Goal: Use online tool/utility: Utilize a website feature to perform a specific function

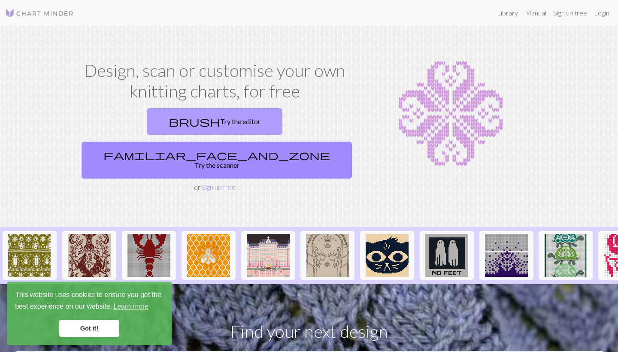
click at [147, 122] on link "brush Try the editor" at bounding box center [215, 121] width 136 height 27
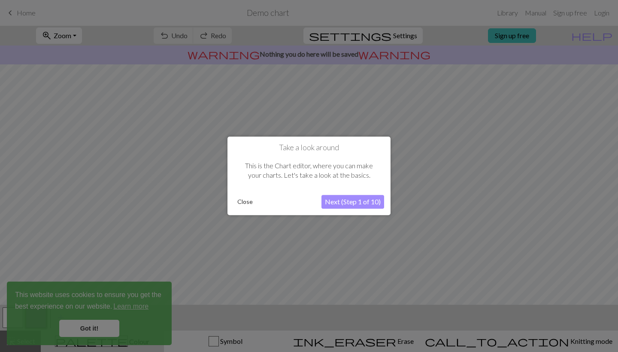
click at [250, 201] on button "Close" at bounding box center [245, 202] width 22 height 13
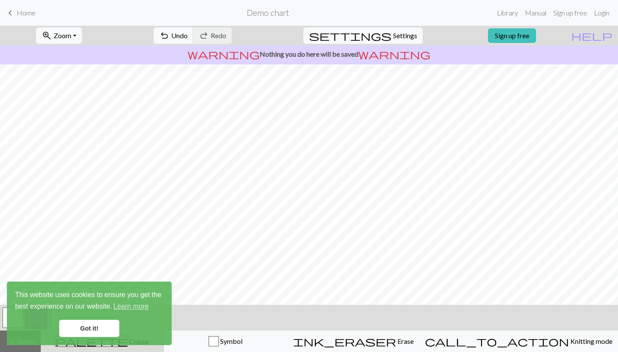
click at [478, 310] on div "zoom_in Zoom Zoom Fit all Fit width Fit height 50% 100% 150% 200% undo Undo Und…" at bounding box center [309, 189] width 618 height 326
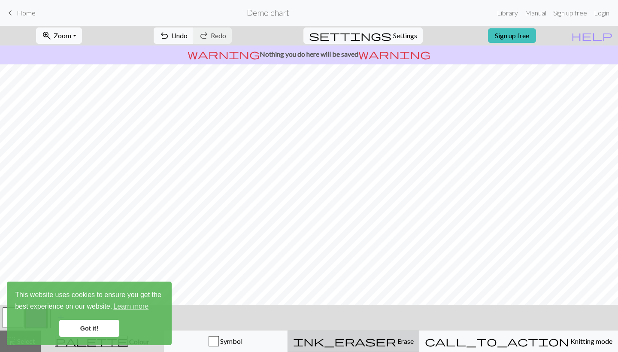
click at [414, 348] on button "ink_eraser Erase Erase" at bounding box center [354, 341] width 132 height 21
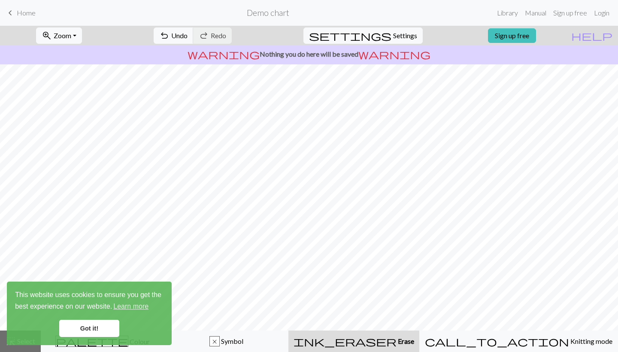
click at [414, 347] on button "ink_eraser Erase Erase" at bounding box center [354, 341] width 131 height 21
click at [408, 338] on span "Erase" at bounding box center [406, 341] width 18 height 8
click at [93, 334] on link "Got it!" at bounding box center [89, 328] width 60 height 17
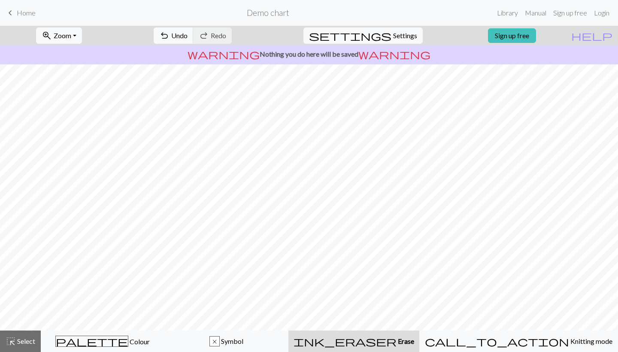
click at [93, 332] on link "Got it!" at bounding box center [89, 328] width 60 height 17
click at [23, 344] on span "Select" at bounding box center [25, 341] width 19 height 8
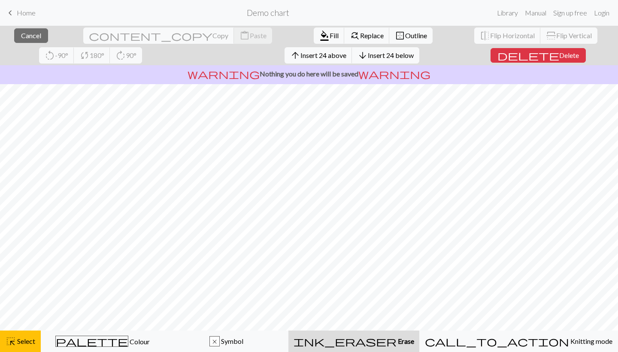
click at [386, 337] on div "ink_eraser Erase Erase" at bounding box center [354, 341] width 121 height 10
click at [398, 344] on span "Erase" at bounding box center [406, 341] width 18 height 8
click at [414, 344] on div "ink_eraser Erase Erase" at bounding box center [354, 341] width 121 height 10
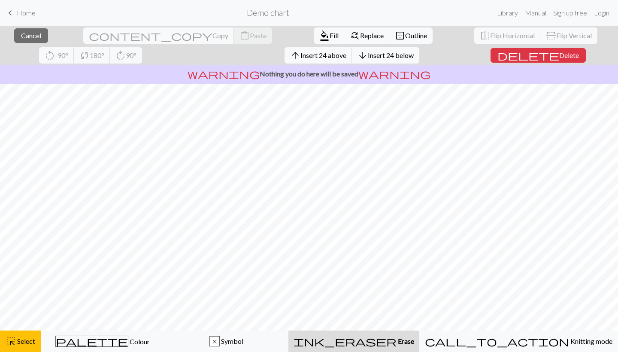
click at [392, 347] on button "ink_eraser Erase Erase" at bounding box center [354, 341] width 131 height 21
click at [369, 345] on div "ink_eraser Erase Erase" at bounding box center [354, 341] width 121 height 10
click at [18, 341] on span "Select" at bounding box center [25, 341] width 19 height 8
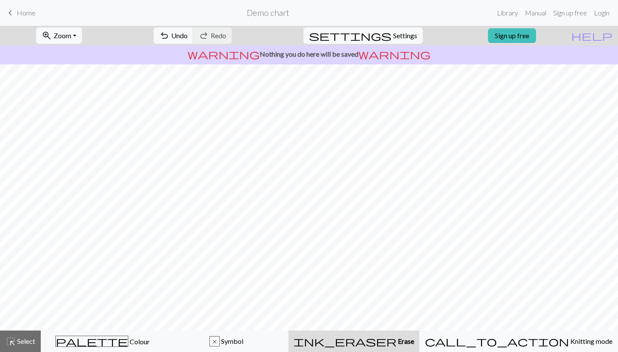
click at [370, 343] on div "ink_eraser Erase Erase" at bounding box center [354, 341] width 121 height 10
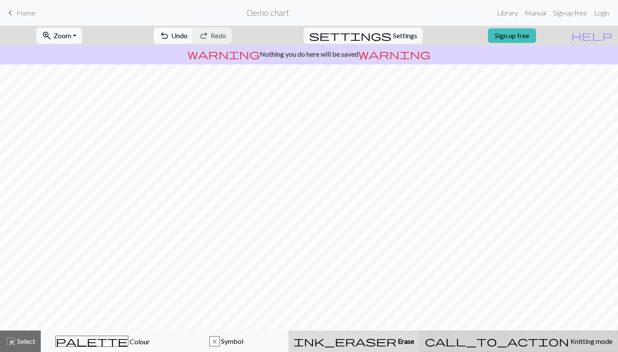
click at [573, 339] on span "Knitting mode" at bounding box center [590, 341] width 43 height 8
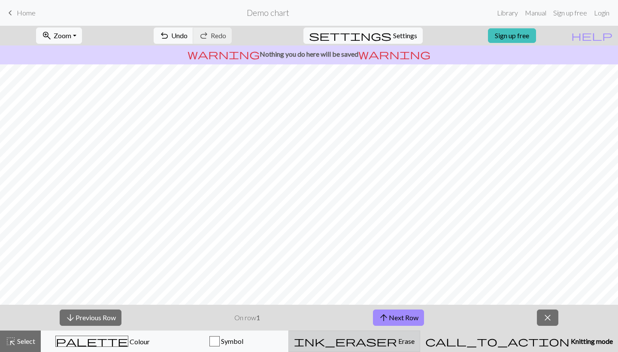
click at [415, 339] on div "ink_eraser Erase Erase" at bounding box center [354, 341] width 121 height 10
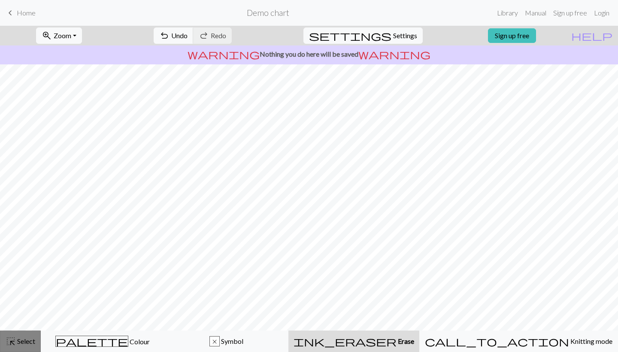
click at [21, 340] on span "Select" at bounding box center [25, 341] width 19 height 8
click at [393, 36] on span "Settings" at bounding box center [405, 35] width 24 height 10
select select "aran"
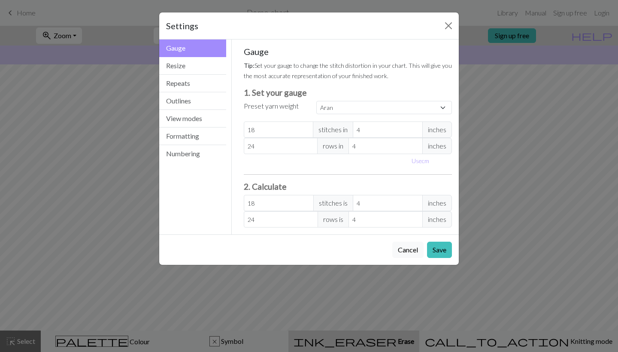
click at [518, 86] on div "Settings Gauge Gauge Resize Repeats Outlines View modes Formatting Numbering Ga…" at bounding box center [309, 176] width 618 height 352
